Goal: Task Accomplishment & Management: Manage account settings

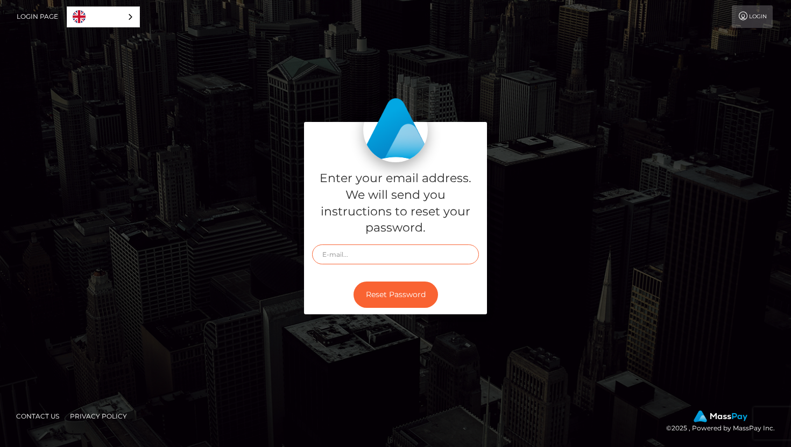
click at [356, 254] on input "text" at bounding box center [395, 255] width 167 height 20
type input "nevesncameron@gmail.com"
click at [398, 296] on button "Reset Password" at bounding box center [395, 295] width 84 height 26
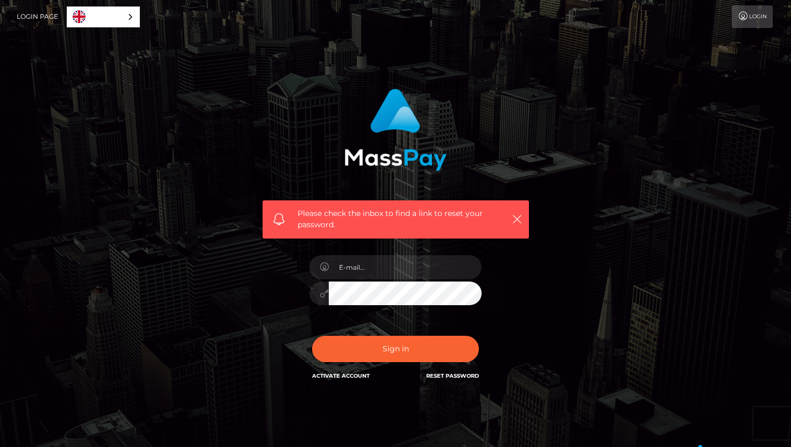
click at [445, 374] on link "Reset Password" at bounding box center [452, 376] width 53 height 7
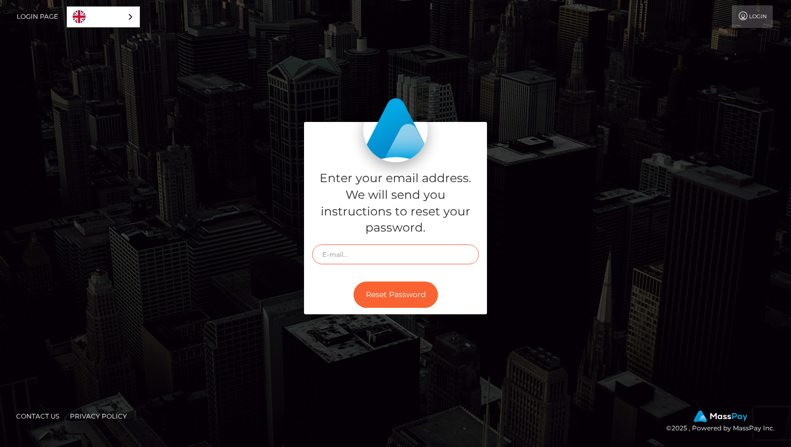
click at [384, 256] on input "text" at bounding box center [395, 255] width 167 height 20
type input "neveother@gmail..com"
click at [401, 295] on button "Reset Password" at bounding box center [395, 295] width 84 height 26
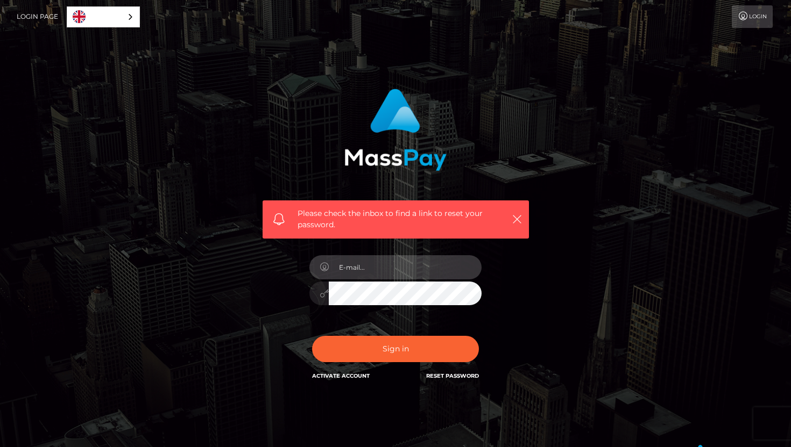
click at [387, 273] on input "email" at bounding box center [405, 267] width 153 height 24
click at [443, 372] on h6 "Reset Password" at bounding box center [452, 375] width 53 height 9
click at [443, 376] on link "Reset Password" at bounding box center [452, 376] width 53 height 7
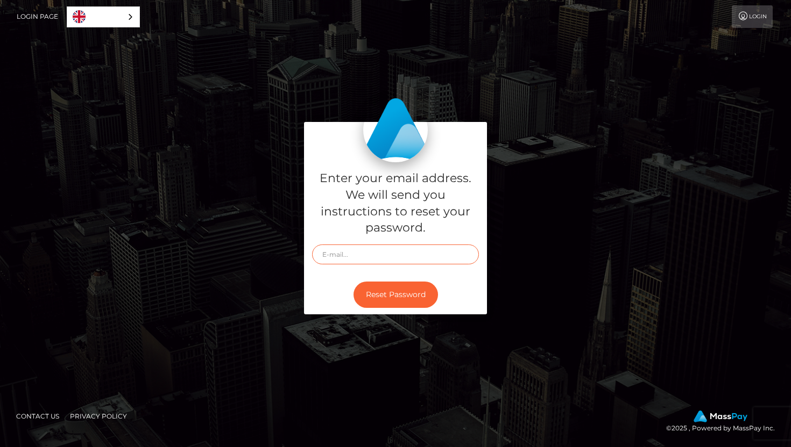
click at [421, 250] on input "text" at bounding box center [395, 255] width 167 height 20
type input "nevecameron9@gmail.com"
click at [397, 291] on button "Reset Password" at bounding box center [395, 295] width 84 height 26
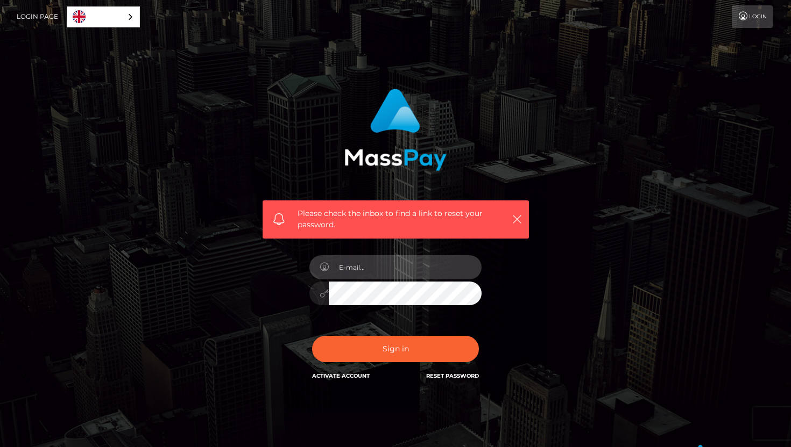
click at [401, 271] on input "email" at bounding box center [405, 267] width 153 height 24
click at [400, 269] on input "[EMAIL_ADDRESS]..com" at bounding box center [405, 267] width 153 height 24
type input "[EMAIL_ADDRESS][DOMAIN_NAME]"
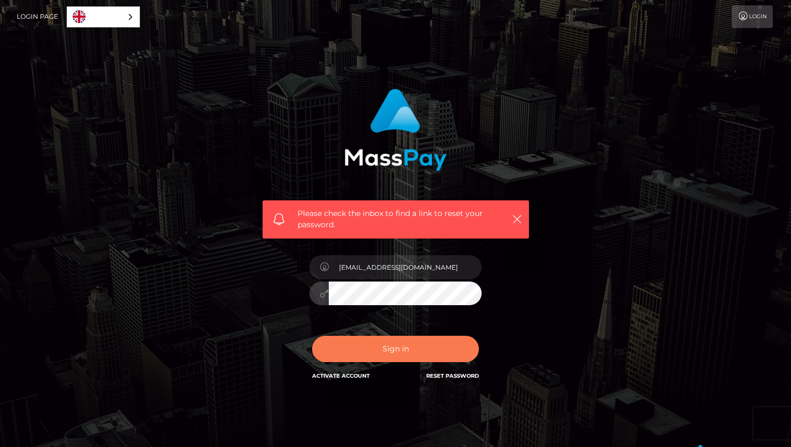
click at [400, 354] on button "Sign in" at bounding box center [395, 349] width 167 height 26
